Goal: Task Accomplishment & Management: Use online tool/utility

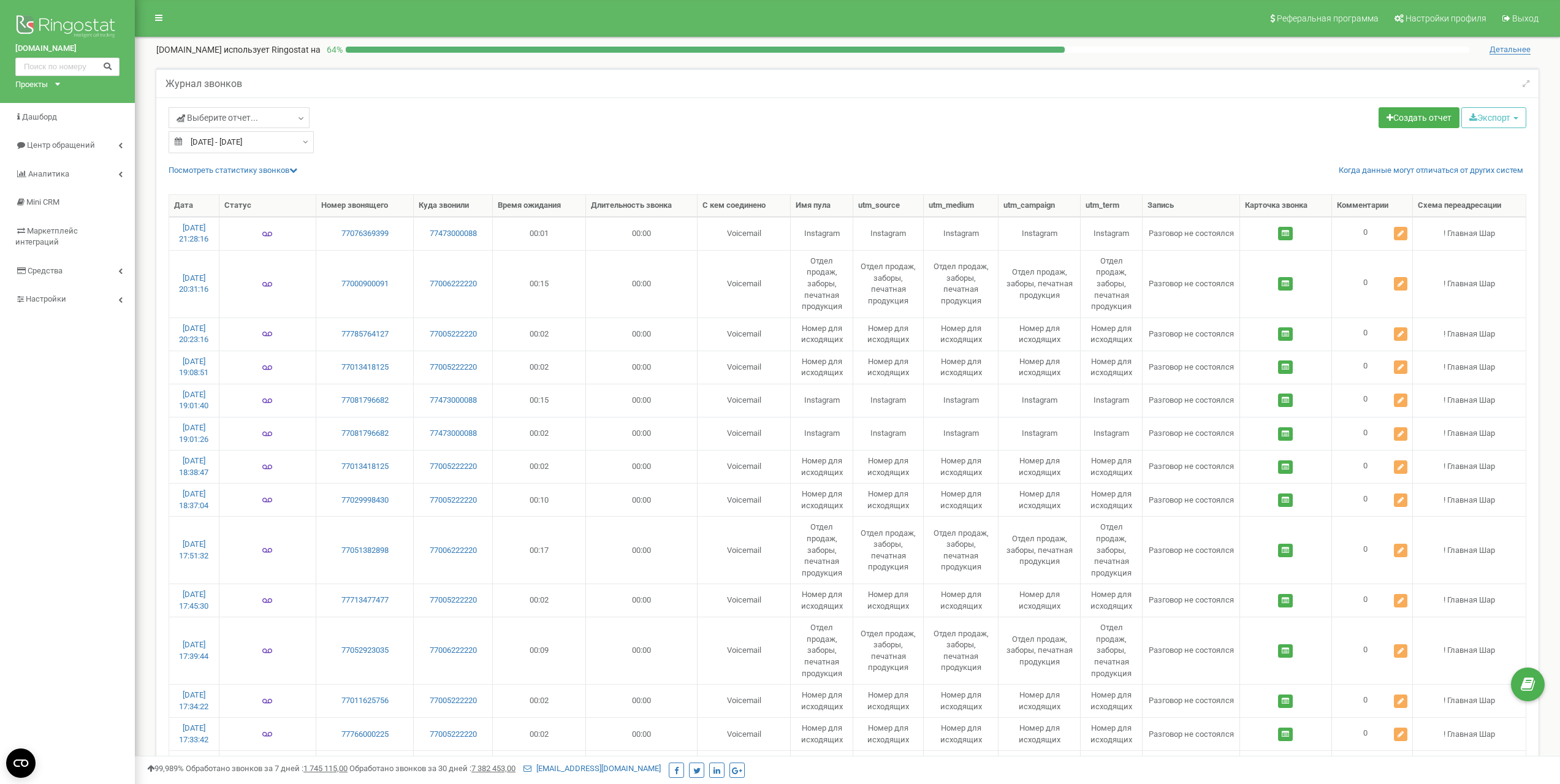
select select "50"
click at [1541, 727] on div "Открыть службу сообщений Intercom" at bounding box center [1531, 727] width 40 height 40
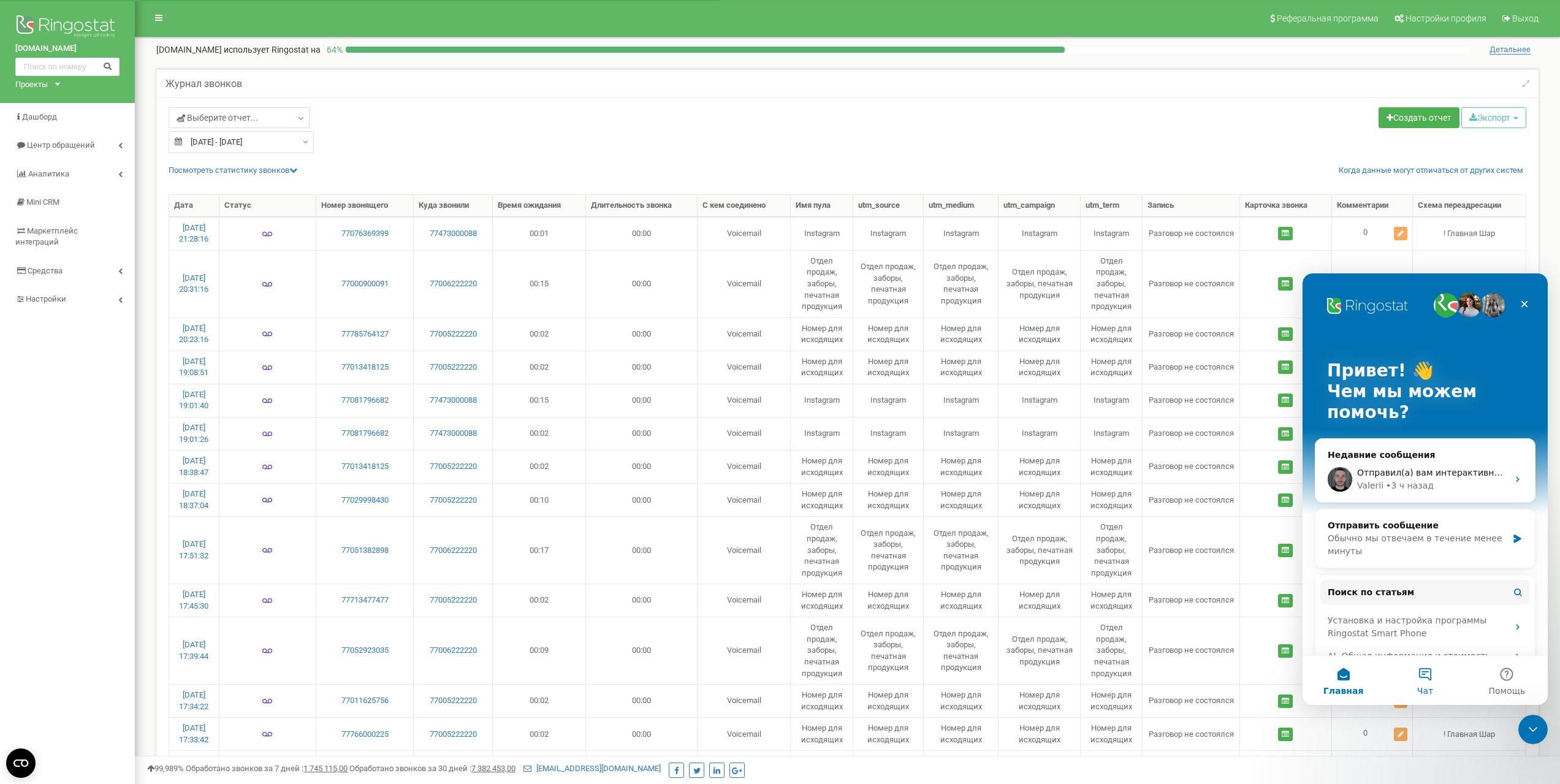
click at [1427, 679] on button "Чат" at bounding box center [1424, 680] width 81 height 49
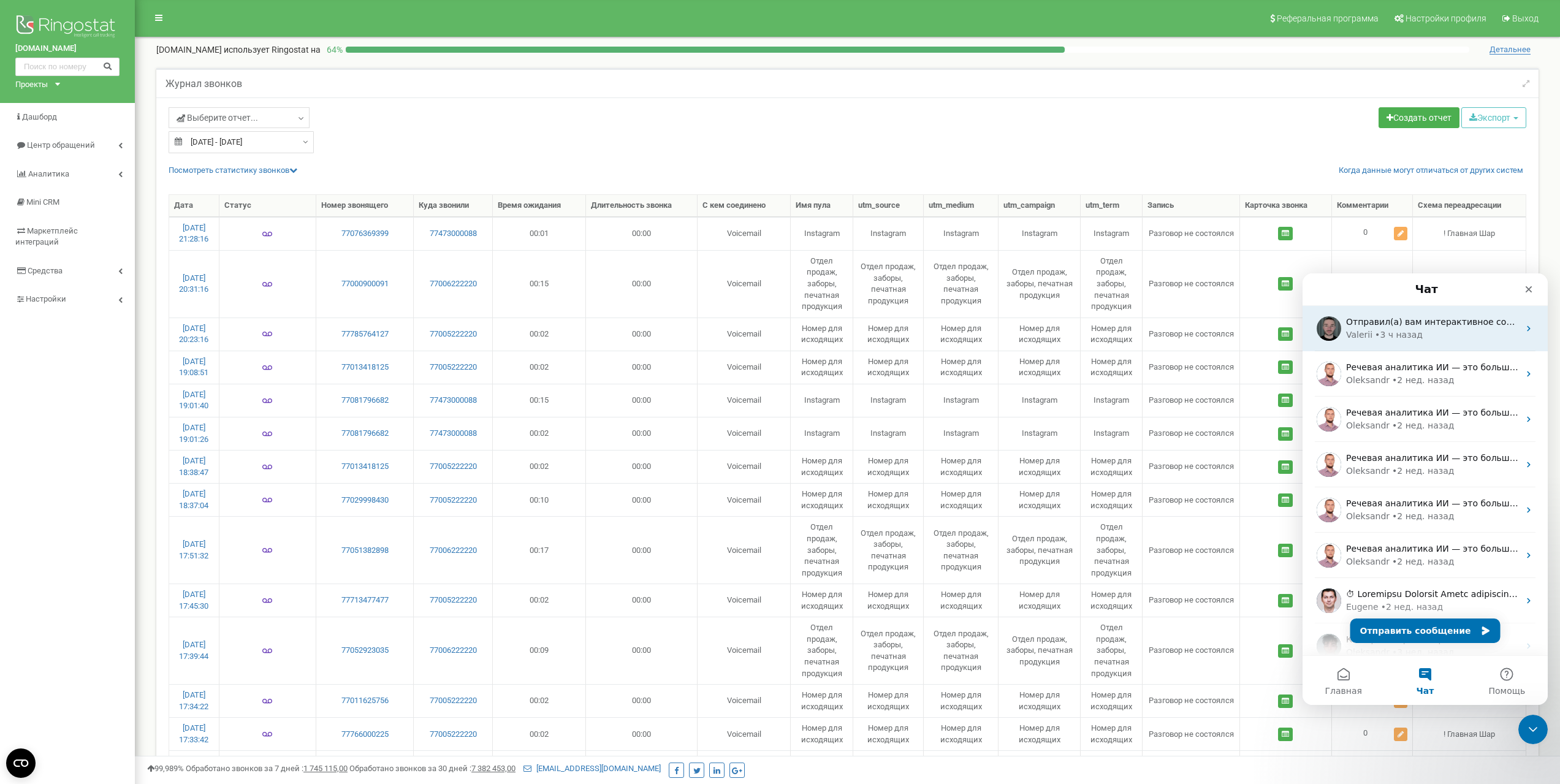
click at [1383, 333] on div "• 3 ч назад" at bounding box center [1399, 335] width 48 height 13
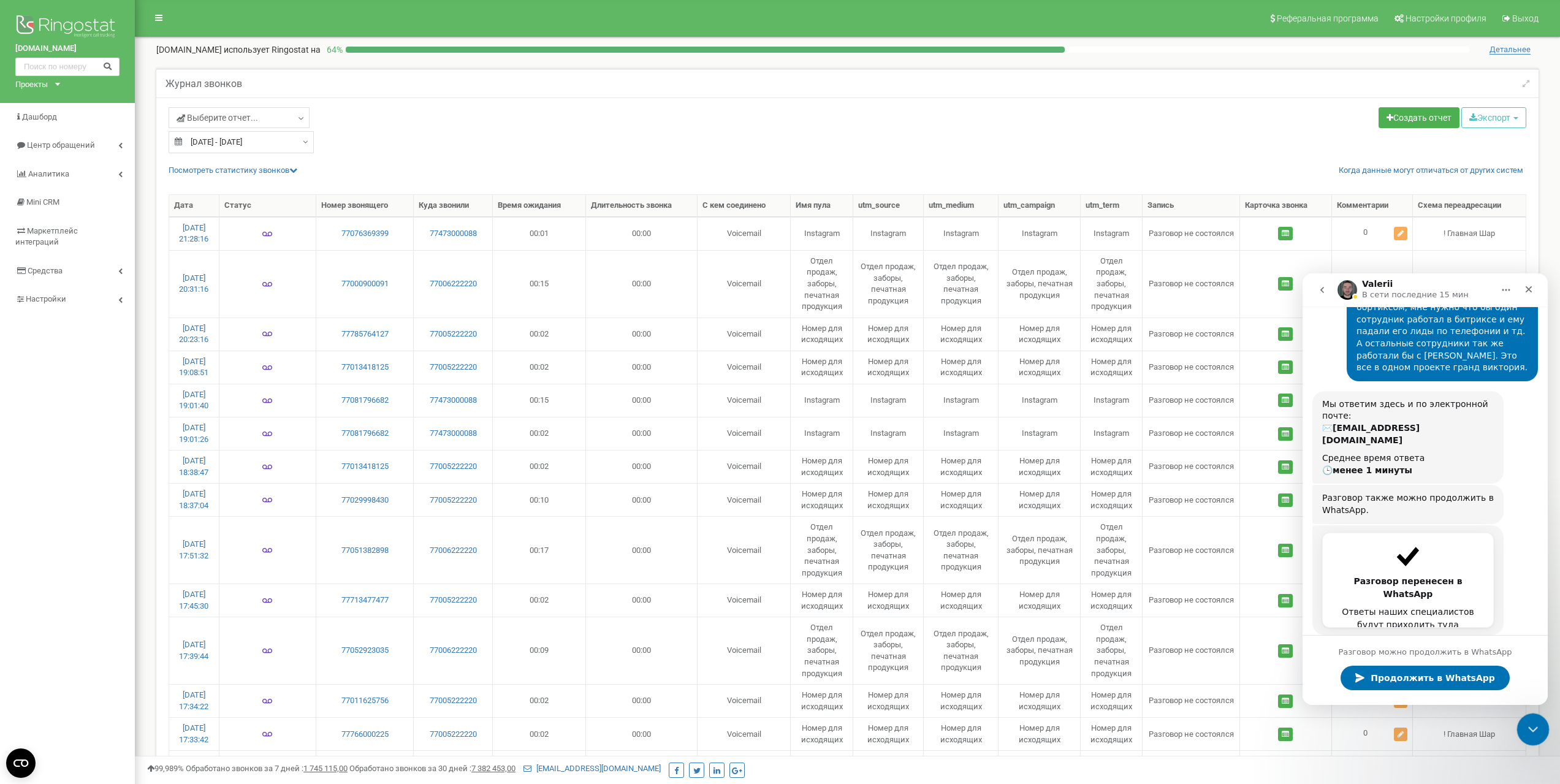
click at [1539, 730] on div "Закрыть службу сообщений Intercom" at bounding box center [1531, 727] width 29 height 29
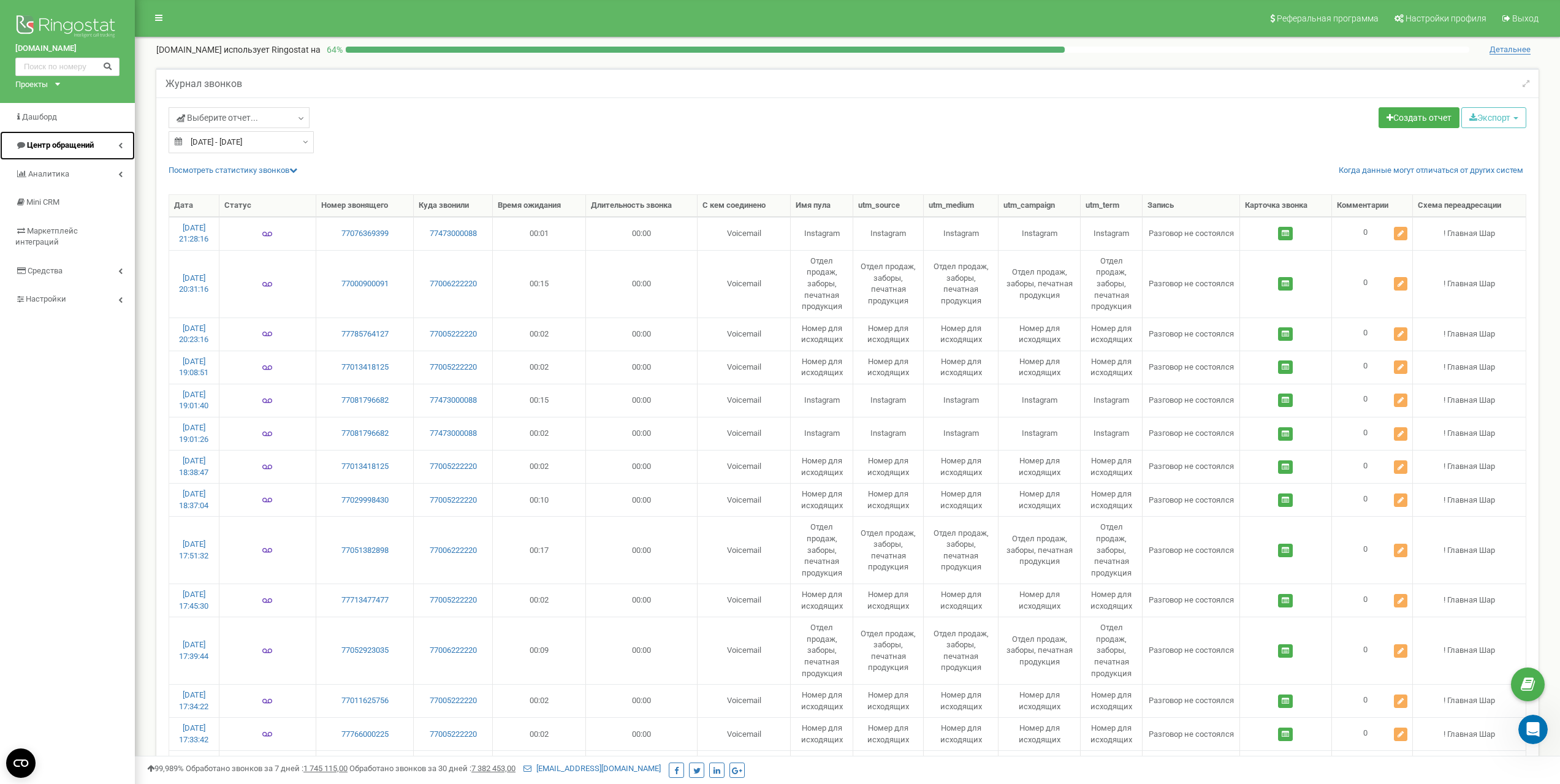
click at [63, 143] on span "Центр обращений" at bounding box center [61, 145] width 67 height 9
click at [63, 168] on span "Журнал звонков" at bounding box center [49, 171] width 61 height 12
click at [296, 149] on input "[DATE] - [DATE]" at bounding box center [240, 142] width 145 height 22
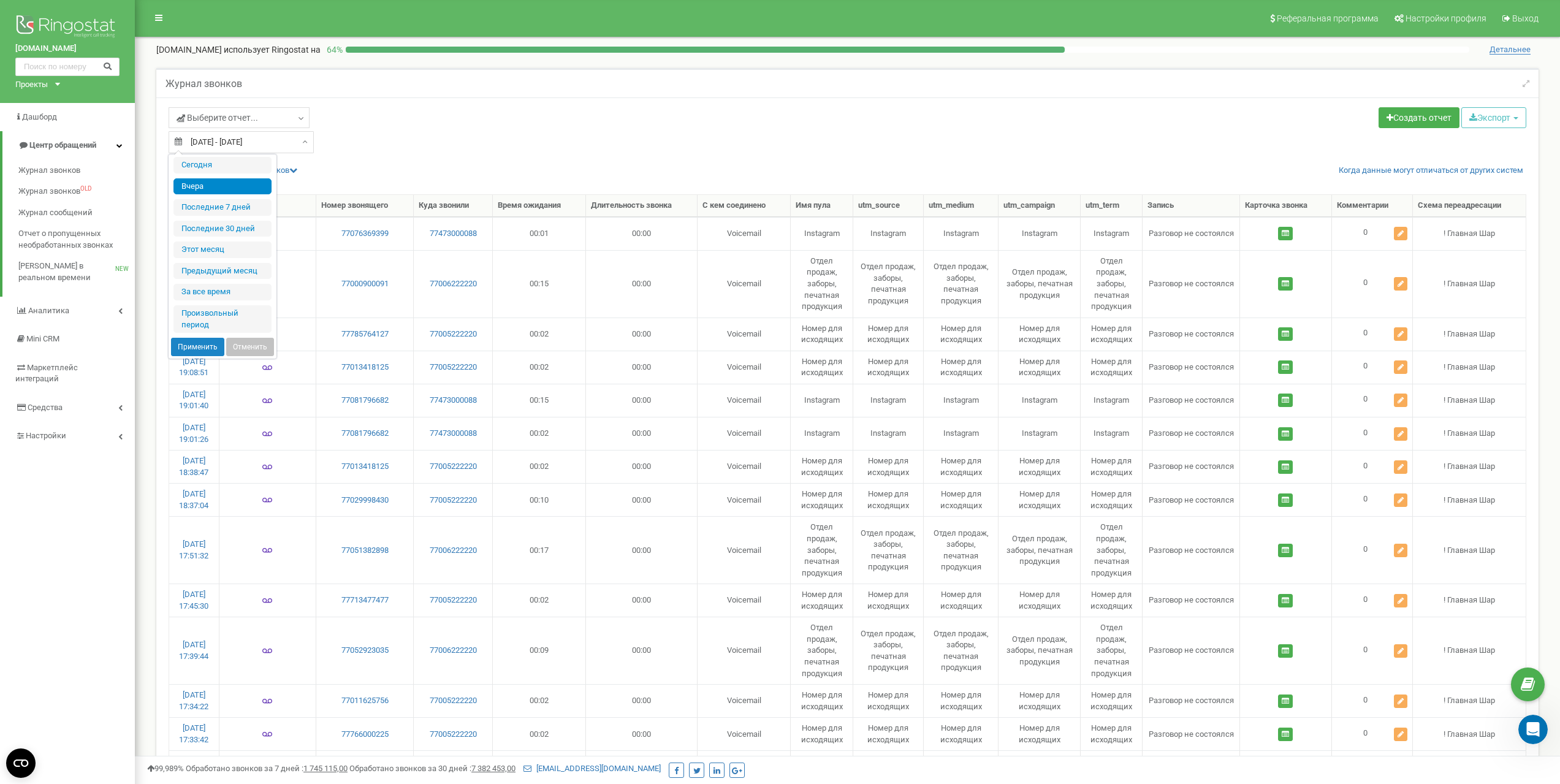
click at [298, 144] on div "[DATE] - [DATE]" at bounding box center [240, 142] width 145 height 22
click at [299, 144] on div "[DATE] - [DATE]" at bounding box center [240, 142] width 145 height 22
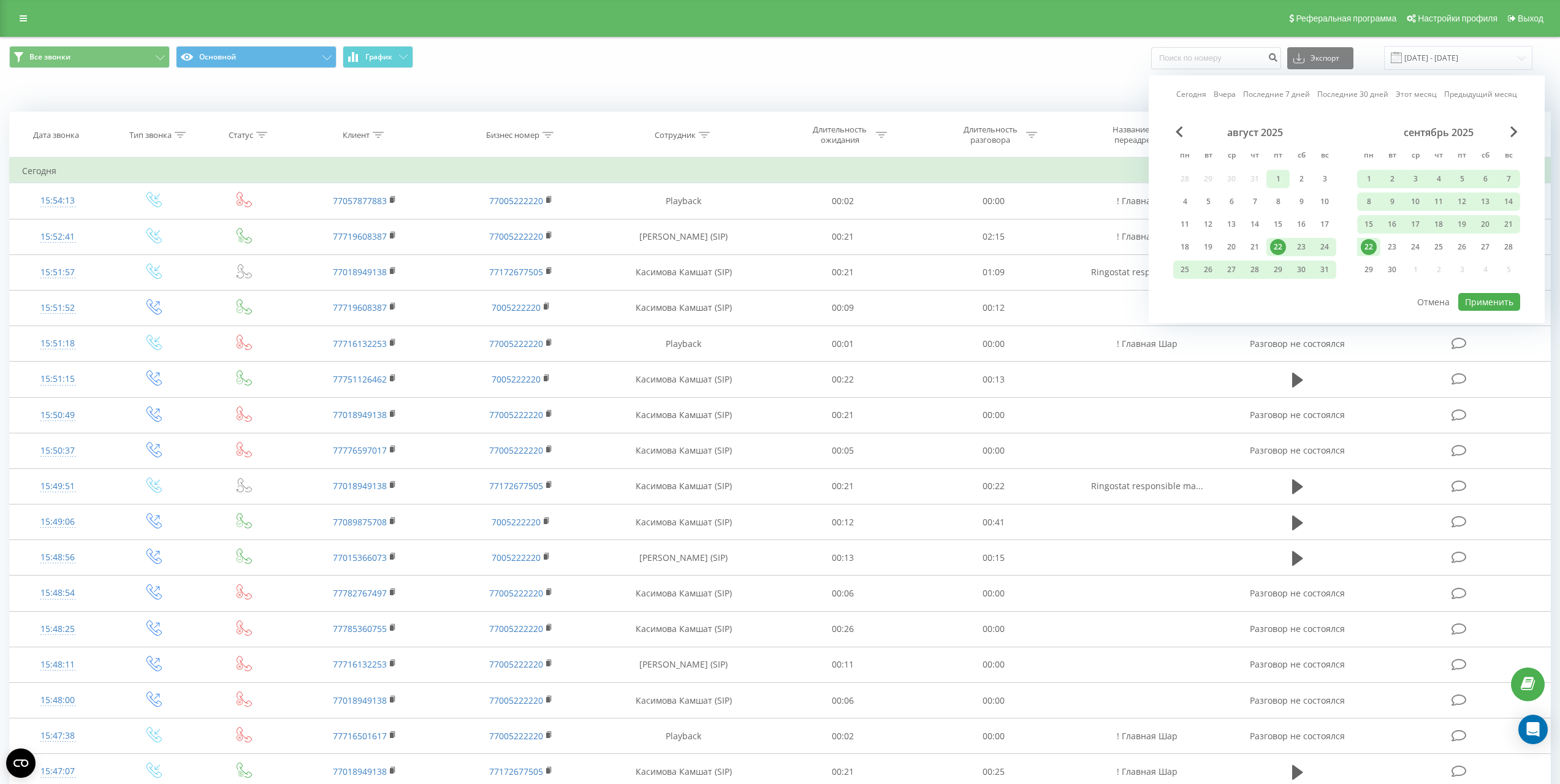
click at [1270, 171] on div "1" at bounding box center [1278, 178] width 16 height 16
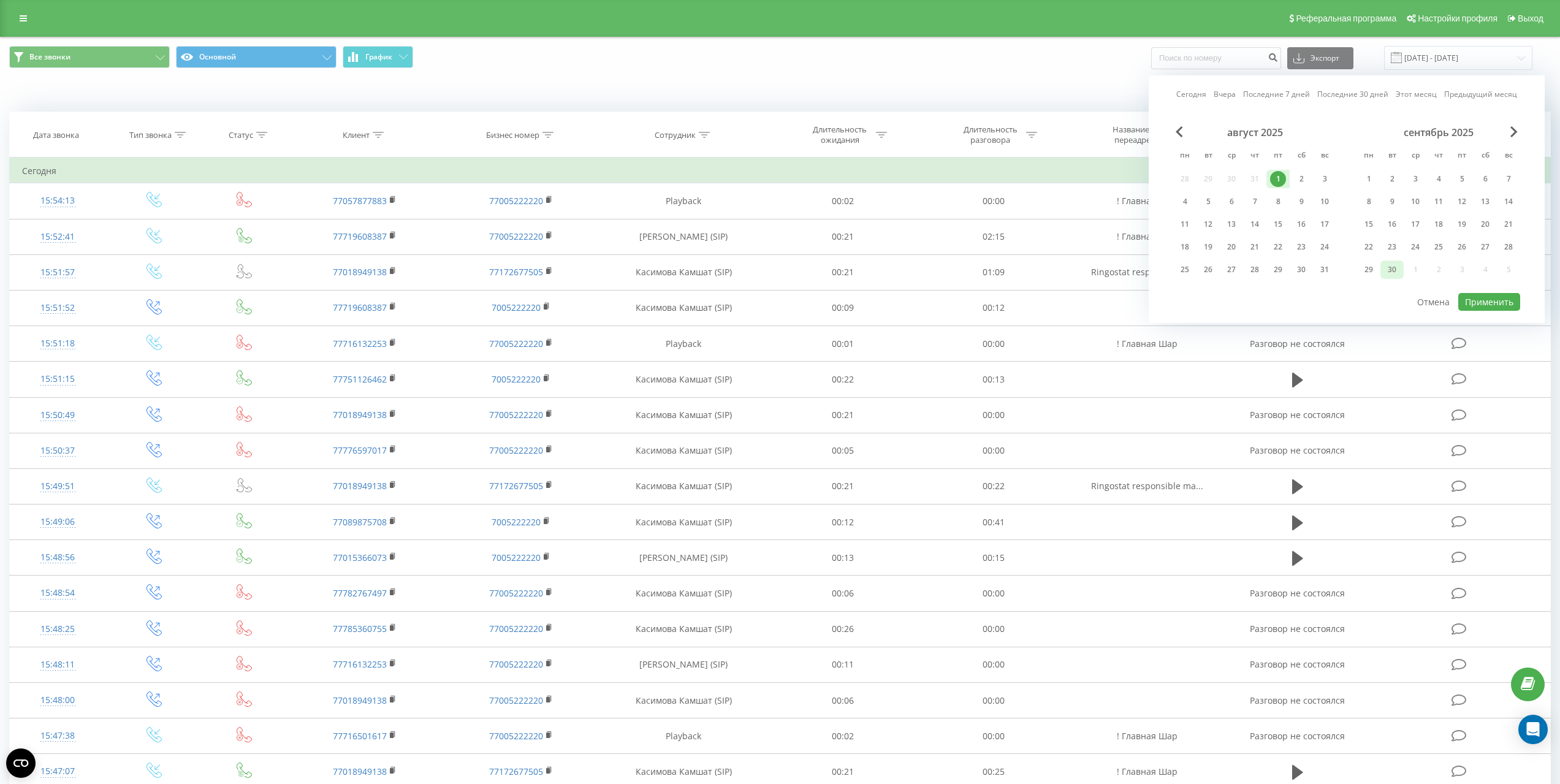
click at [1384, 261] on div "30" at bounding box center [1392, 269] width 16 height 16
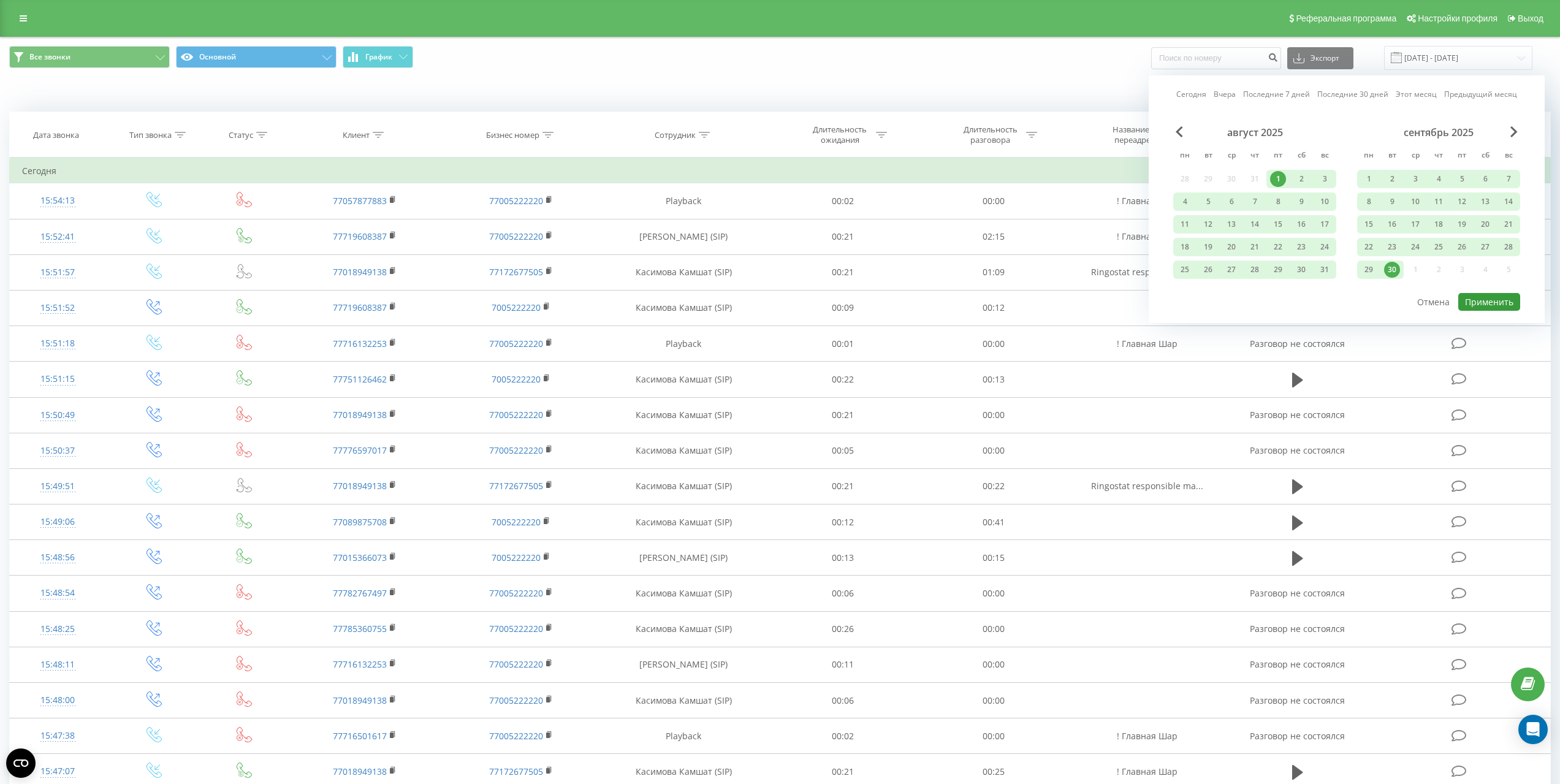
click at [1511, 293] on button "Применить" at bounding box center [1489, 302] width 62 height 18
type input "01.08.2025 - 30.09.2025"
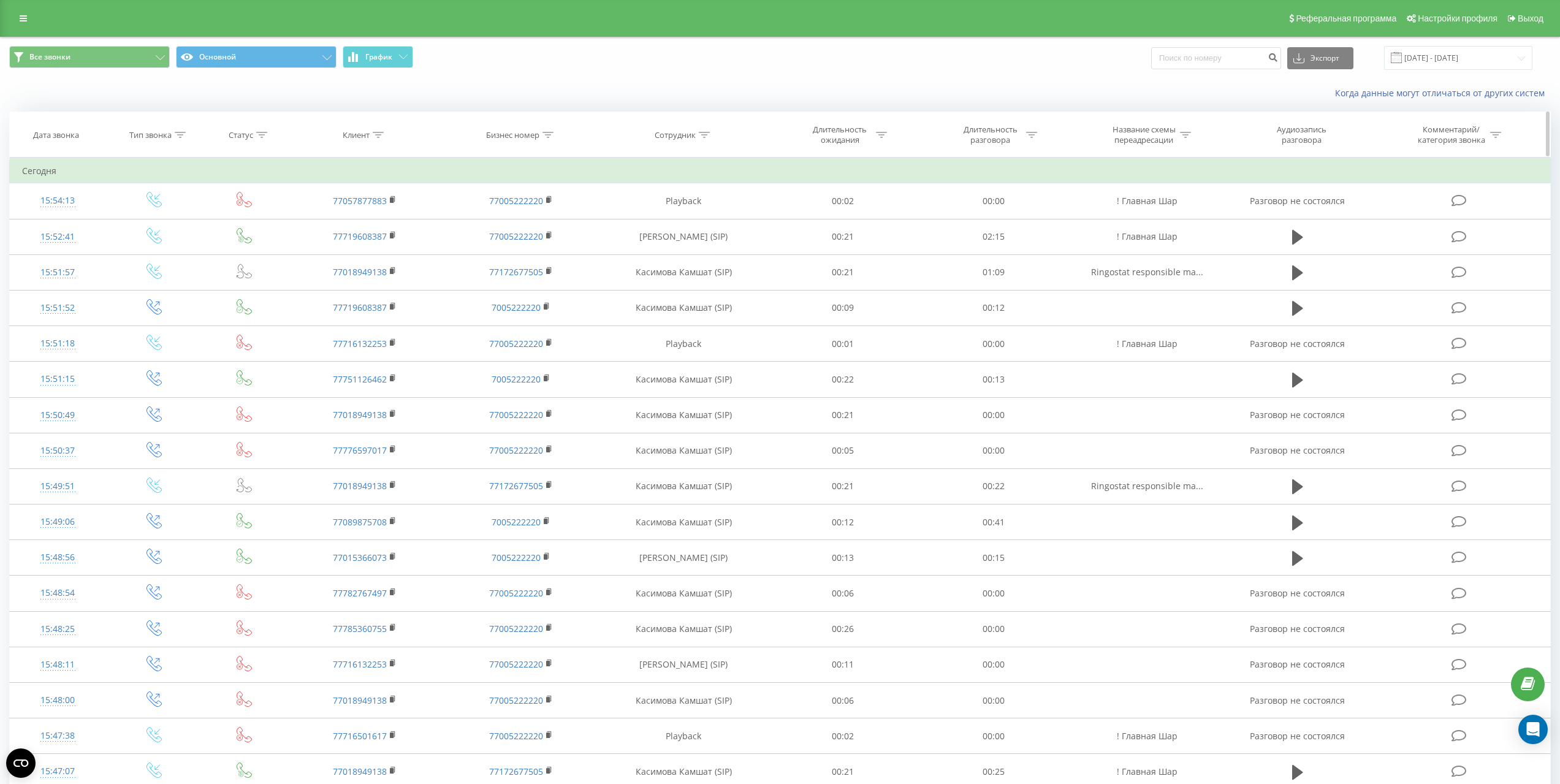
click at [707, 132] on icon at bounding box center [704, 135] width 11 height 6
click at [683, 220] on input "text" at bounding box center [683, 223] width 108 height 22
type input "Азамат"
click at [704, 250] on span "OK" at bounding box center [710, 247] width 34 height 19
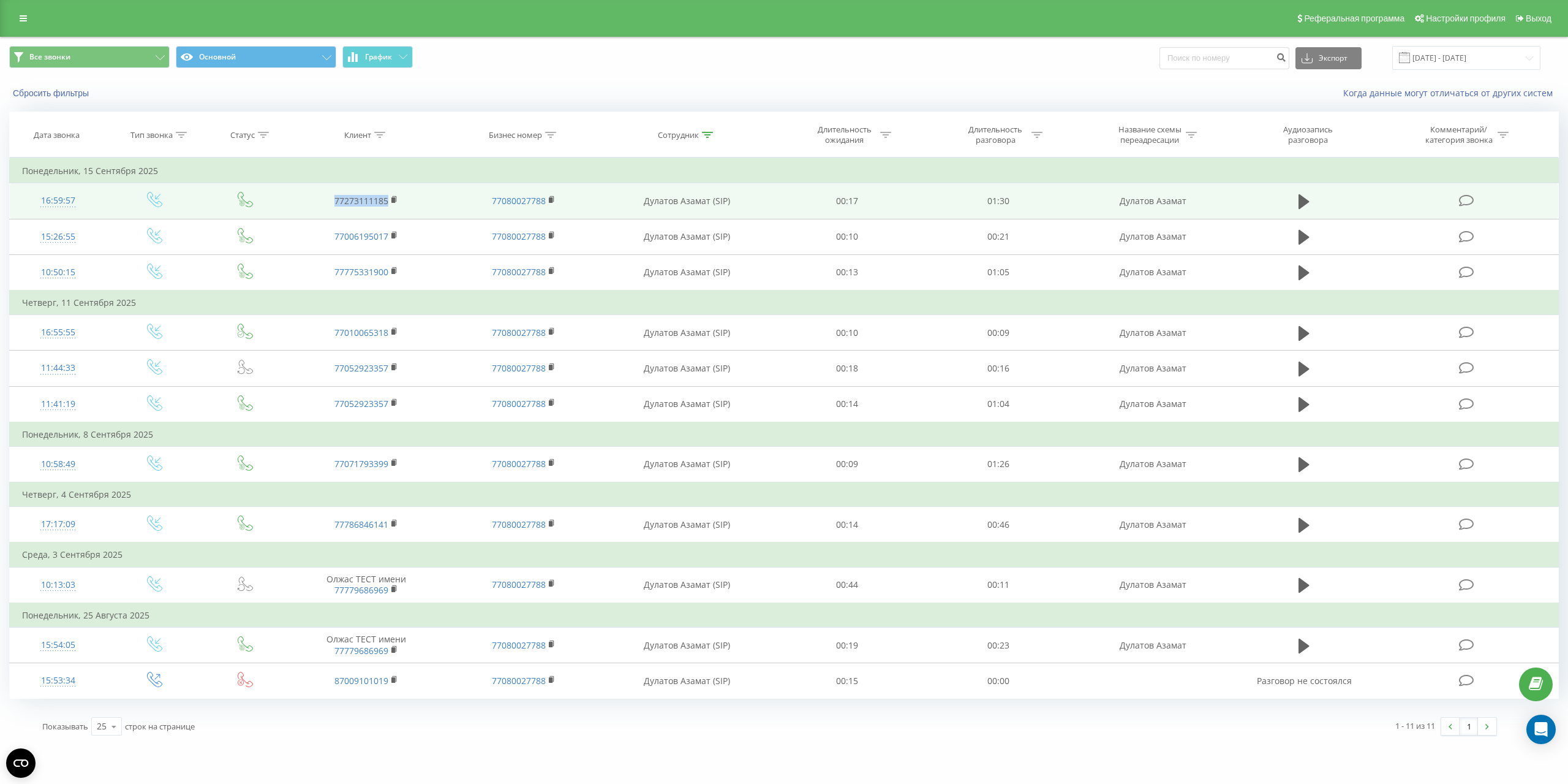
drag, startPoint x: 328, startPoint y: 199, endPoint x: 389, endPoint y: 206, distance: 61.4
click at [389, 206] on td "77273111185" at bounding box center [366, 201] width 157 height 36
copy link "77273111185"
